Goal: Information Seeking & Learning: Learn about a topic

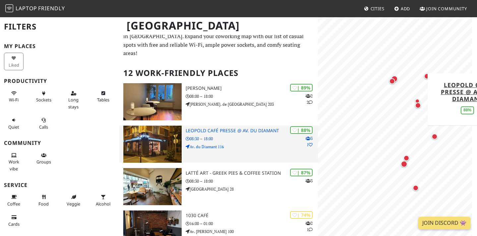
scroll to position [12, 0]
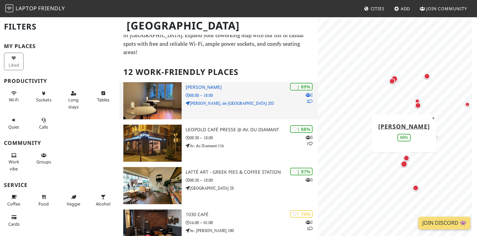
click at [256, 114] on div "| 89% 2 2 [PERSON_NAME] 08:00 – 18:00 [PERSON_NAME]. de [GEOGRAPHIC_DATA] 203" at bounding box center [252, 100] width 133 height 37
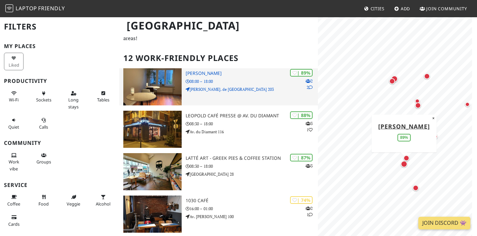
scroll to position [28, 0]
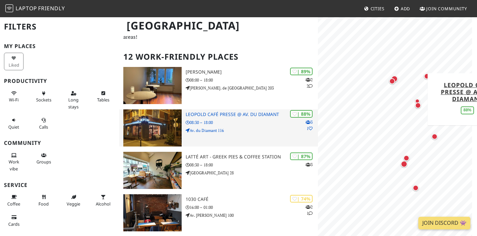
click at [235, 132] on p "Av. du Diamant 116" at bounding box center [252, 130] width 133 height 6
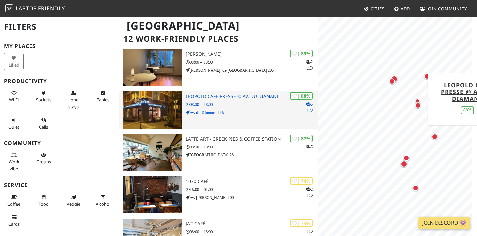
scroll to position [50, 0]
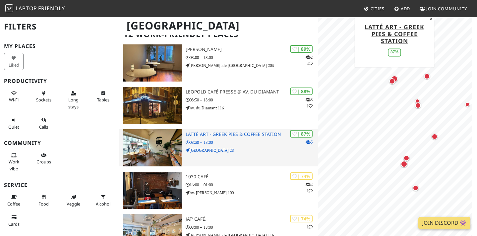
click at [175, 152] on img at bounding box center [152, 147] width 58 height 37
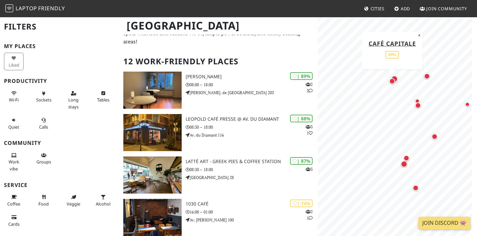
scroll to position [0, 0]
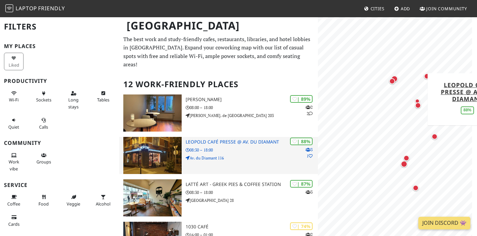
click at [217, 150] on div "| 88% 3 1 Leopold Café Presse @ Av. du Diamant 08:30 – 18:00 Av. du Diamant 116" at bounding box center [252, 155] width 133 height 37
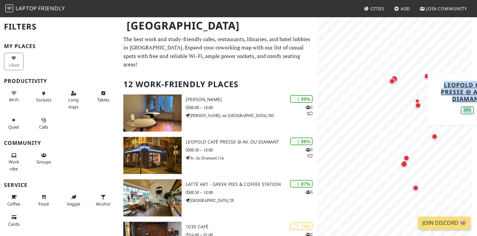
click at [354, 105] on div "MapLibre | Protomaps © OpenStreetMap Leopold Café Presse @ Av. du Diamant 88% ×" at bounding box center [397, 135] width 159 height 236
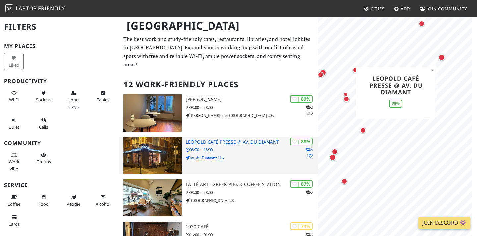
click at [221, 145] on h3 "Leopold Café Presse @ Av. du Diamant" at bounding box center [252, 142] width 133 height 6
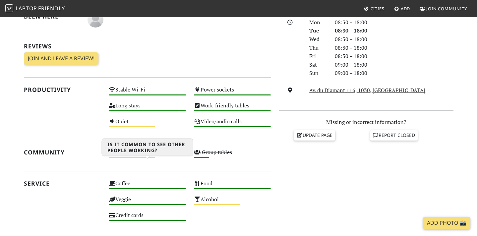
scroll to position [191, 0]
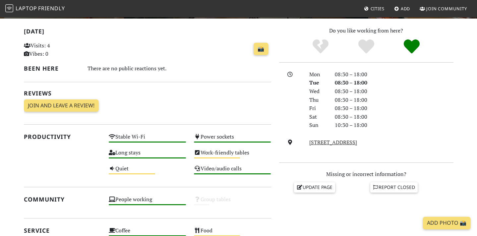
scroll to position [131, 0]
